Goal: Task Accomplishment & Management: Manage account settings

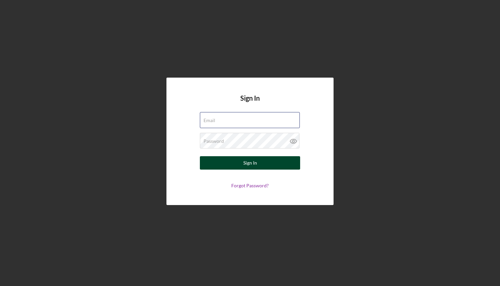
type input "[EMAIL_ADDRESS][DOMAIN_NAME]"
click at [262, 161] on button "Sign In" at bounding box center [250, 162] width 100 height 13
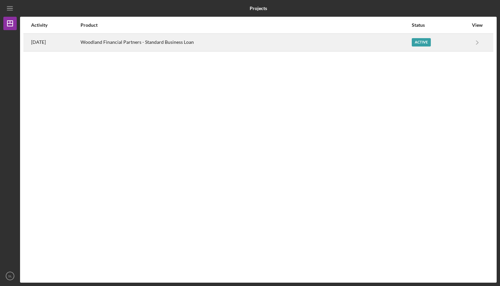
click at [242, 49] on div "Woodland Financial Partners - Standard Business Loan" at bounding box center [246, 42] width 330 height 17
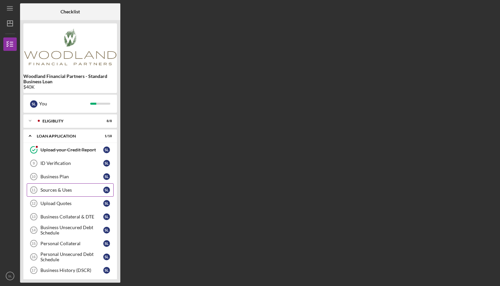
click at [85, 191] on div "Sources & Uses" at bounding box center [71, 189] width 63 height 5
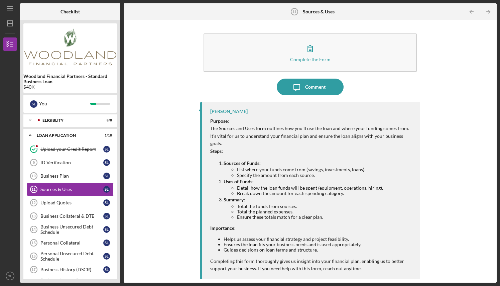
scroll to position [3, 0]
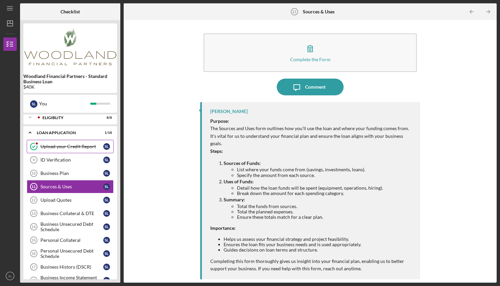
click at [74, 140] on link "Upload your Credit Report Upload your Credit Report S L" at bounding box center [70, 146] width 87 height 13
